Goal: Check status: Check status

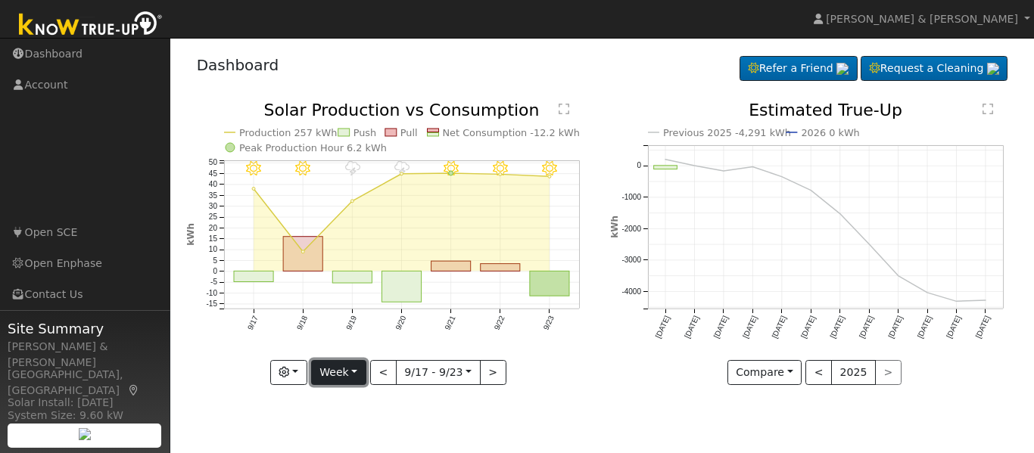
click at [340, 377] on button "Week" at bounding box center [338, 373] width 55 height 26
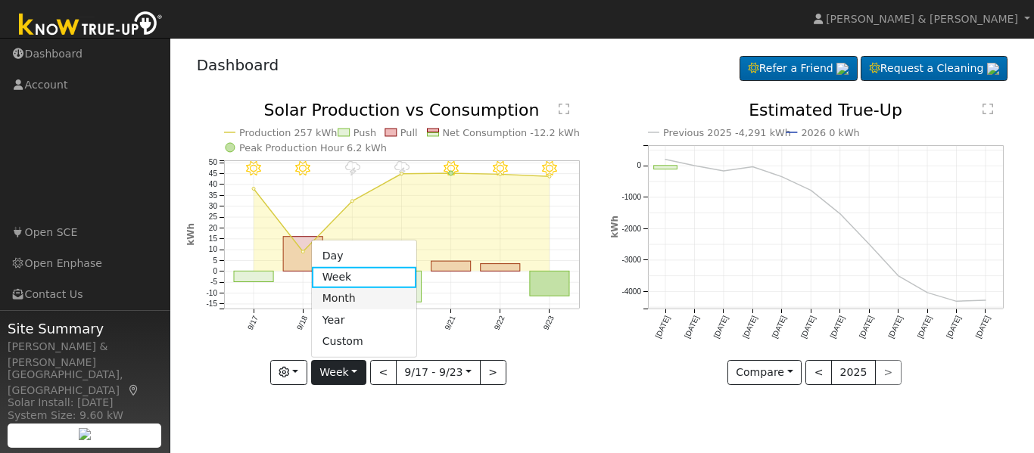
click at [343, 300] on link "Month" at bounding box center [364, 298] width 105 height 21
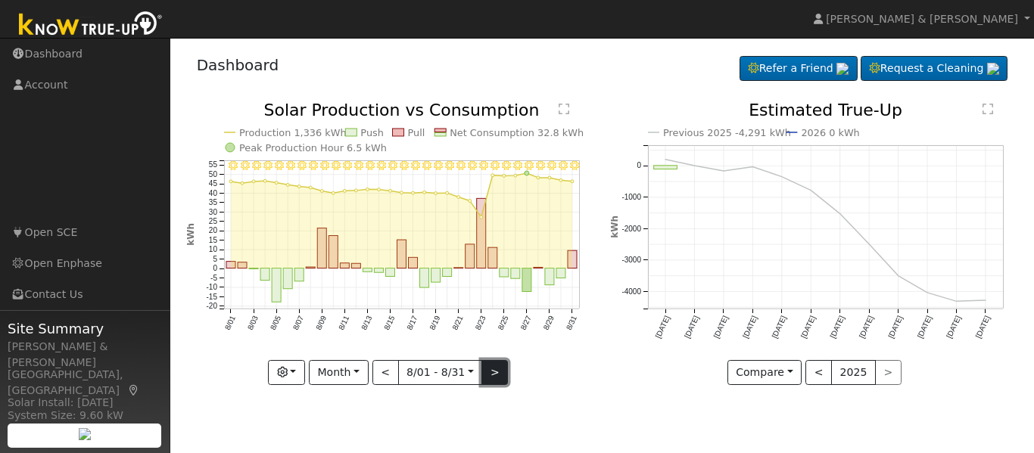
click at [496, 368] on button ">" at bounding box center [494, 373] width 26 height 26
type input "[DATE]"
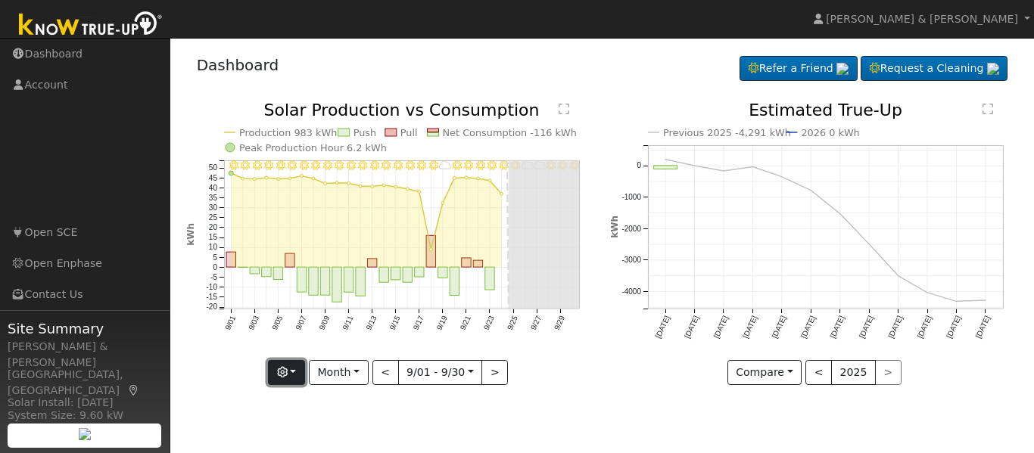
click at [275, 379] on button "button" at bounding box center [286, 373] width 37 height 26
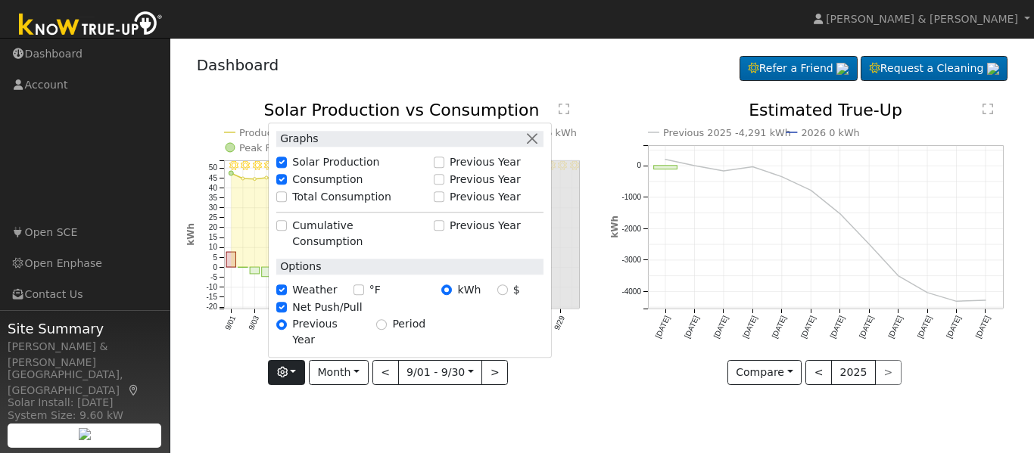
click at [458, 170] on label "Previous Year" at bounding box center [484, 162] width 71 height 16
click at [444, 168] on input "Previous Year" at bounding box center [439, 162] width 11 height 11
checkbox input "true"
click at [458, 188] on label "Previous Year" at bounding box center [484, 180] width 71 height 16
click at [444, 185] on input "Previous Year" at bounding box center [439, 180] width 11 height 11
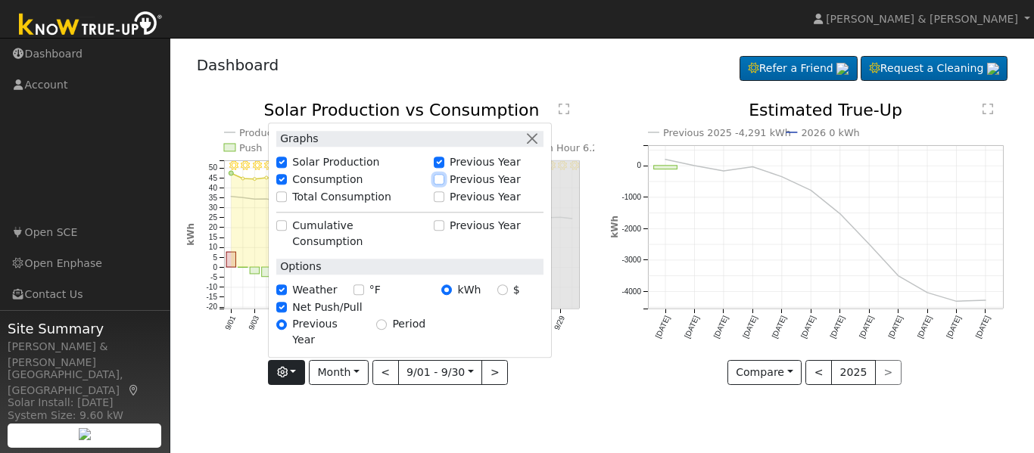
checkbox input "true"
click at [472, 170] on label "Previous Year" at bounding box center [484, 162] width 71 height 16
click at [444, 168] on input "Previous Year" at bounding box center [439, 162] width 11 height 11
checkbox input "true"
checkbox input "false"
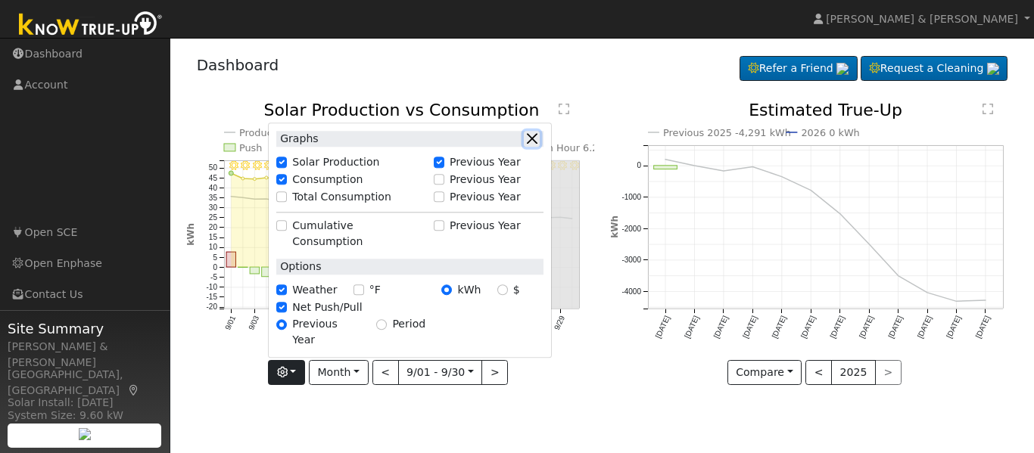
click at [532, 147] on button "button" at bounding box center [532, 139] width 16 height 16
